Goal: Transaction & Acquisition: Purchase product/service

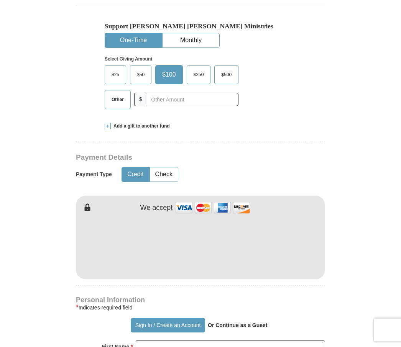
scroll to position [270, 0]
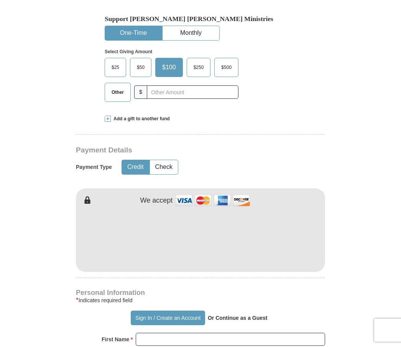
click at [189, 201] on img at bounding box center [212, 200] width 77 height 16
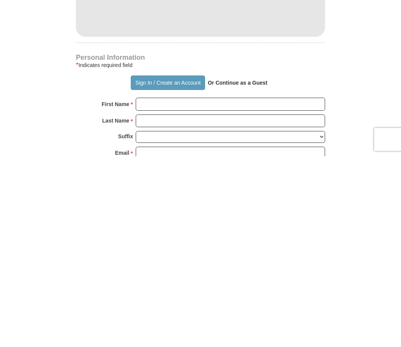
scroll to position [316, 0]
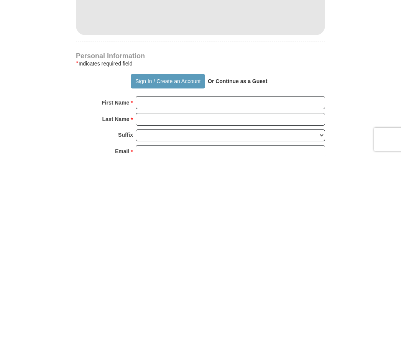
click at [160, 265] on button "Sign In / Create an Account" at bounding box center [168, 272] width 74 height 15
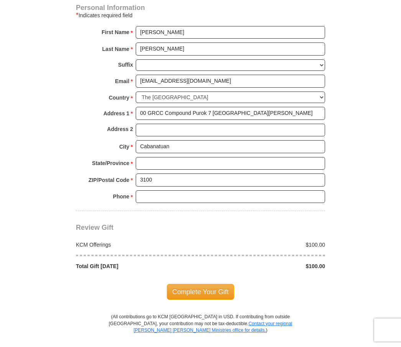
scroll to position [535, 0]
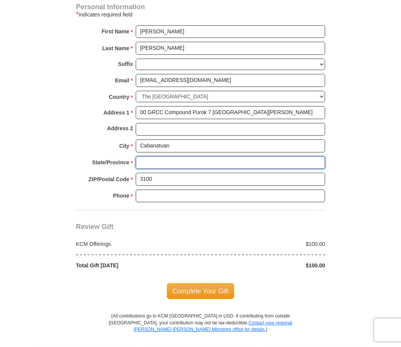
click at [152, 157] on input "State/Province *" at bounding box center [230, 163] width 189 height 13
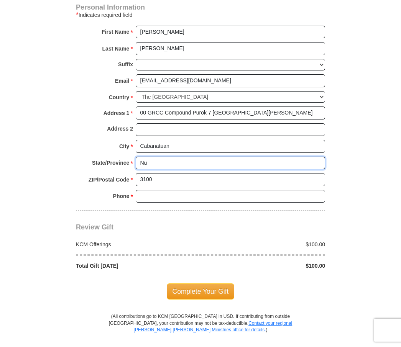
type input "N"
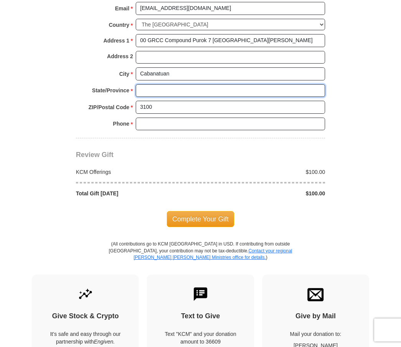
scroll to position [607, 0]
click at [199, 214] on span "Complete Your Gift" at bounding box center [201, 219] width 68 height 16
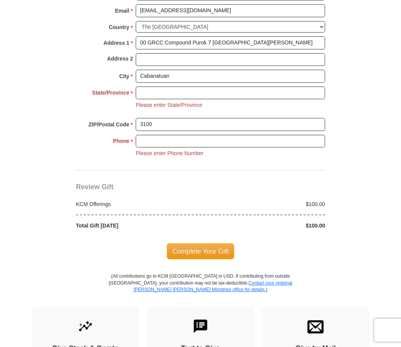
scroll to position [604, 0]
click at [158, 87] on input "State/Province *" at bounding box center [230, 93] width 189 height 13
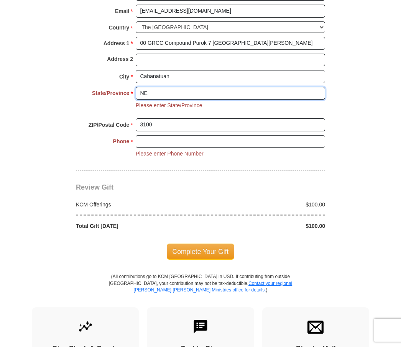
type input "NE"
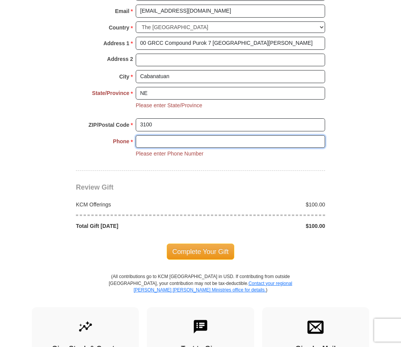
click at [150, 136] on input "Phone * *" at bounding box center [230, 141] width 189 height 13
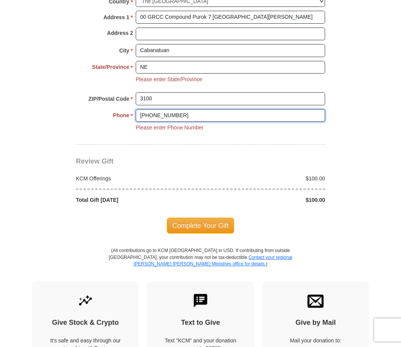
scroll to position [630, 0]
type input "+639228815856"
click at [197, 220] on span "Complete Your Gift" at bounding box center [201, 225] width 68 height 16
